Goal: Find specific page/section: Find specific page/section

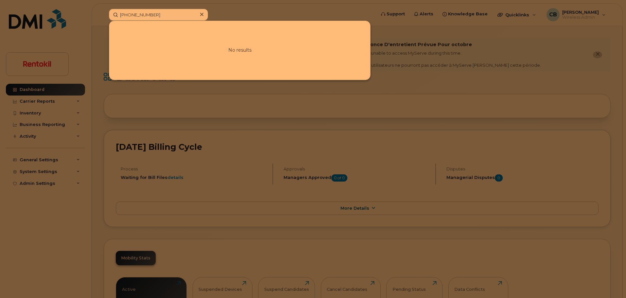
drag, startPoint x: 0, startPoint y: 0, endPoint x: 67, endPoint y: 21, distance: 70.6
click at [104, 21] on div "[PHONE_NUMBER] No results" at bounding box center [240, 15] width 273 height 12
drag, startPoint x: 168, startPoint y: 13, endPoint x: 9, endPoint y: 21, distance: 159.1
click at [104, 21] on div "352002620559021 No results" at bounding box center [240, 15] width 273 height 12
paste input "5572295588"
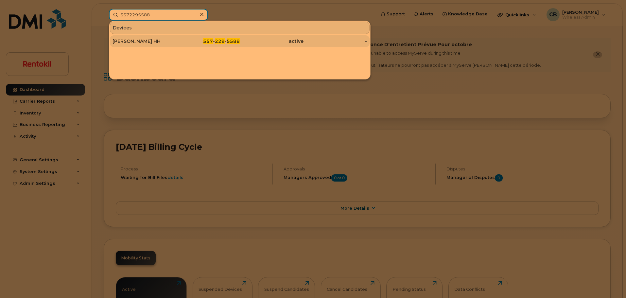
type input "5572295588"
click at [152, 42] on div "[PERSON_NAME] HH" at bounding box center [144, 41] width 64 height 7
